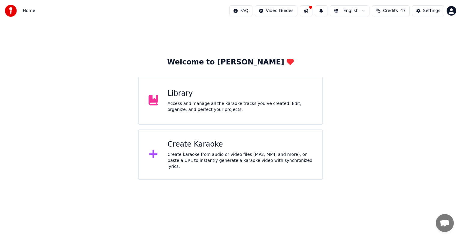
click at [220, 110] on div "Access and manage all the karaoke tracks you’ve created. Edit, organize, and pe…" at bounding box center [239, 107] width 145 height 12
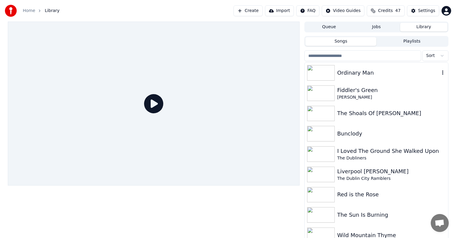
click at [350, 76] on div "Ordinary Man" at bounding box center [388, 73] width 102 height 8
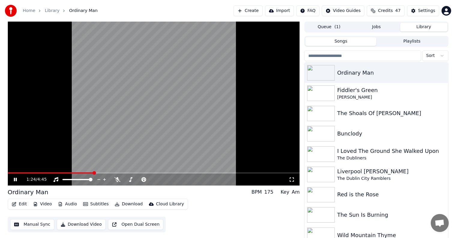
click at [8, 173] on span at bounding box center [51, 173] width 86 height 1
click at [16, 178] on icon at bounding box center [15, 180] width 3 height 4
click at [8, 174] on span at bounding box center [10, 173] width 4 height 4
click at [13, 178] on icon at bounding box center [20, 179] width 14 height 5
click at [8, 173] on span at bounding box center [8, 173] width 1 height 1
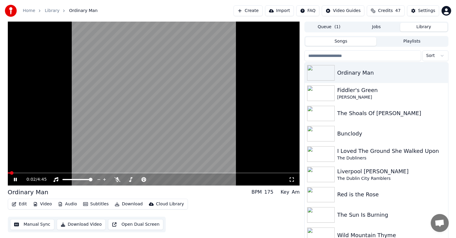
click at [15, 179] on icon at bounding box center [20, 179] width 14 height 5
click at [8, 173] on span at bounding box center [9, 173] width 2 height 1
click at [14, 177] on icon at bounding box center [20, 179] width 14 height 5
click at [10, 173] on span at bounding box center [105, 173] width 194 height 1
click at [10, 173] on span at bounding box center [9, 173] width 2 height 1
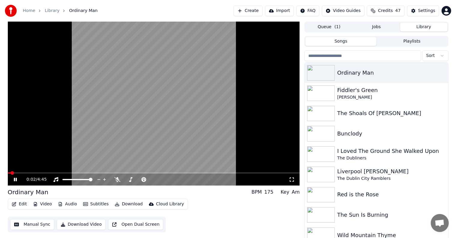
click at [16, 182] on icon at bounding box center [20, 179] width 14 height 5
click at [8, 173] on span at bounding box center [8, 173] width 1 height 1
click at [14, 179] on icon at bounding box center [16, 180] width 4 height 4
click at [14, 179] on icon at bounding box center [15, 180] width 3 height 4
click at [9, 173] on span at bounding box center [9, 173] width 2 height 1
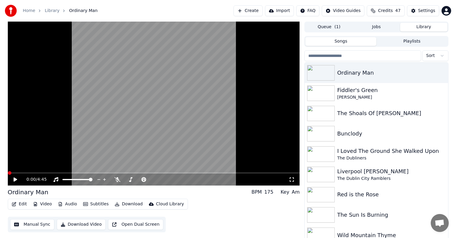
click at [8, 173] on span at bounding box center [8, 173] width 0 height 1
click at [15, 179] on icon at bounding box center [16, 180] width 4 height 4
click at [8, 173] on span at bounding box center [8, 173] width 1 height 1
click at [8, 173] on span at bounding box center [44, 173] width 73 height 1
